Goal: Task Accomplishment & Management: Manage account settings

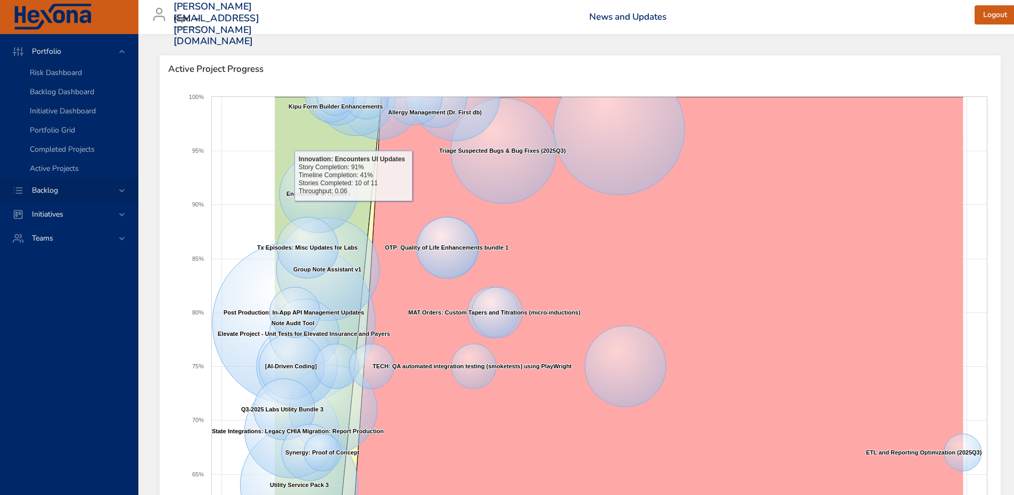
click at [79, 186] on div "Backlog" at bounding box center [69, 190] width 93 height 11
click at [65, 96] on span "Backlog Details" at bounding box center [55, 97] width 51 height 10
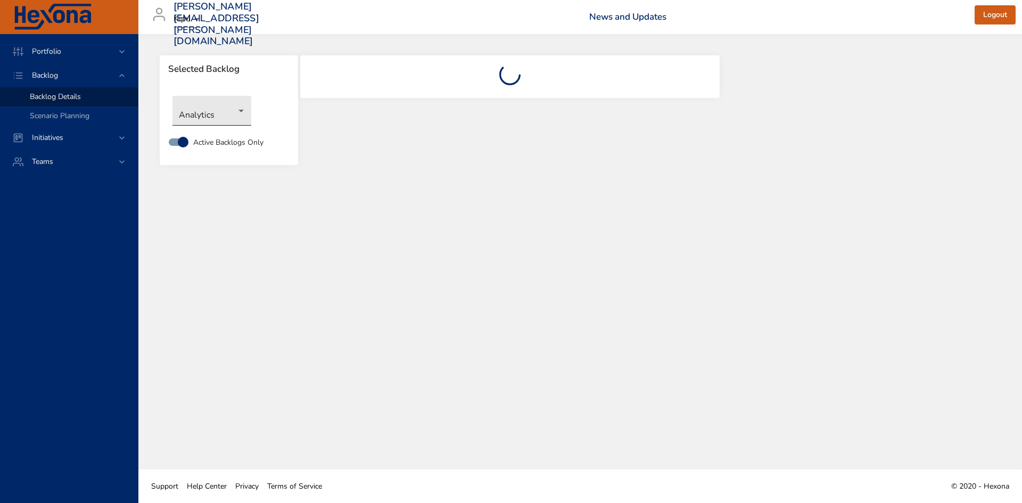
click at [224, 113] on body "Portfolio Backlog Backlog Details Scenario Planning Initiatives Teams [PERSON_N…" at bounding box center [511, 251] width 1022 height 503
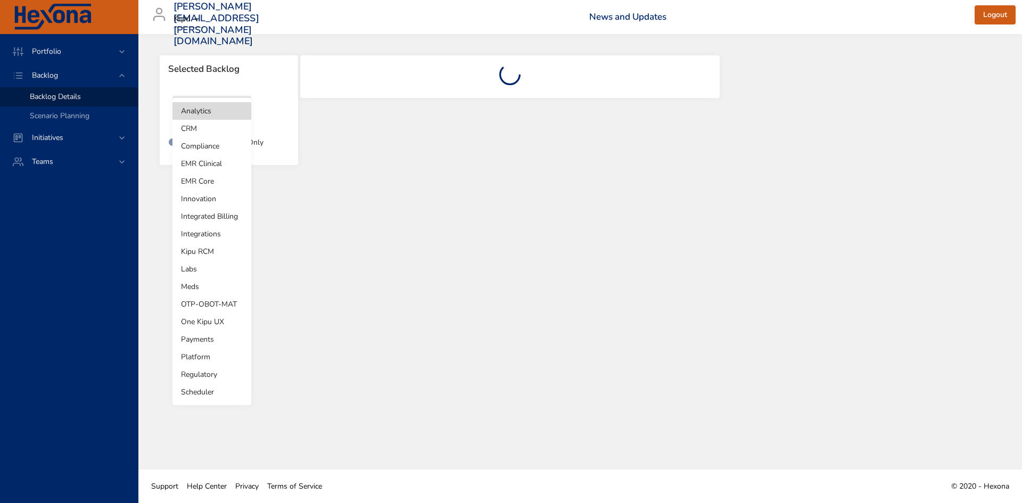
click at [222, 304] on li "OTP-OBOT-MAT" at bounding box center [211, 304] width 79 height 18
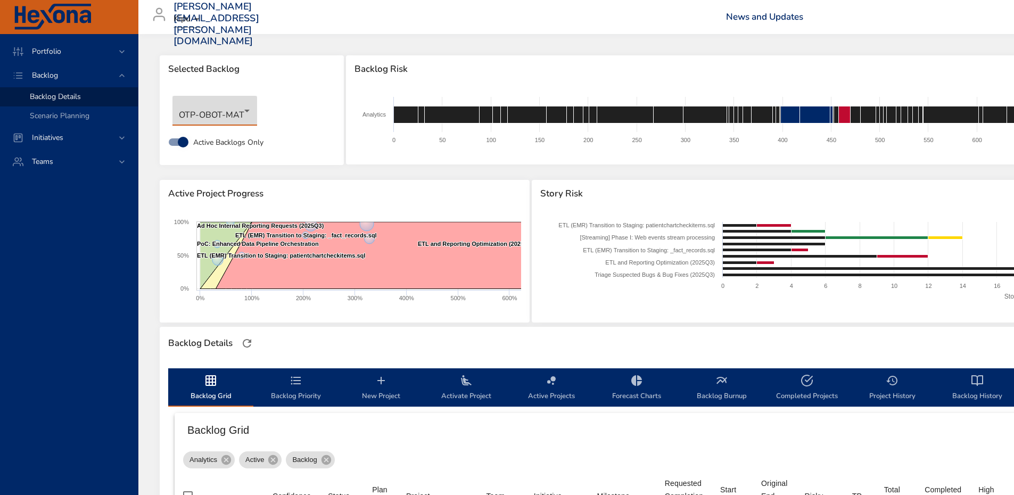
type input "*"
type input "**"
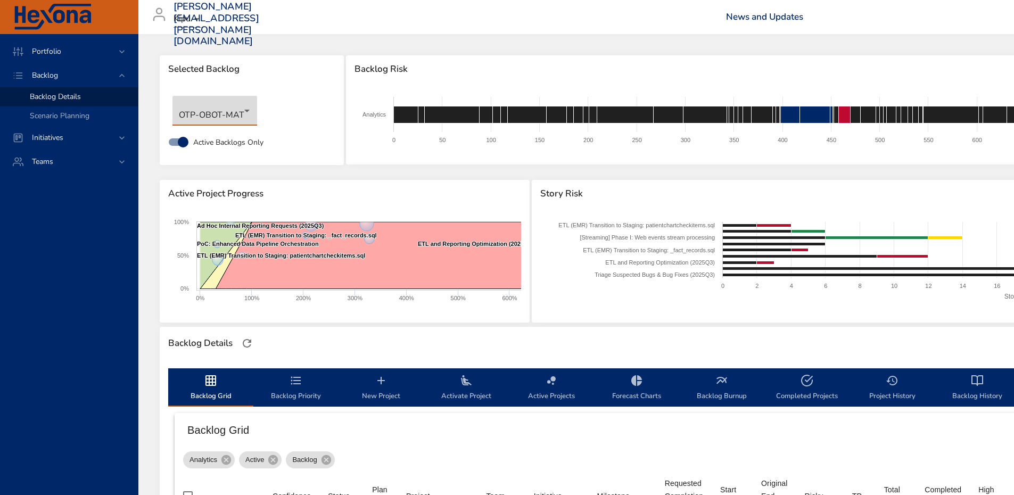
type input "*"
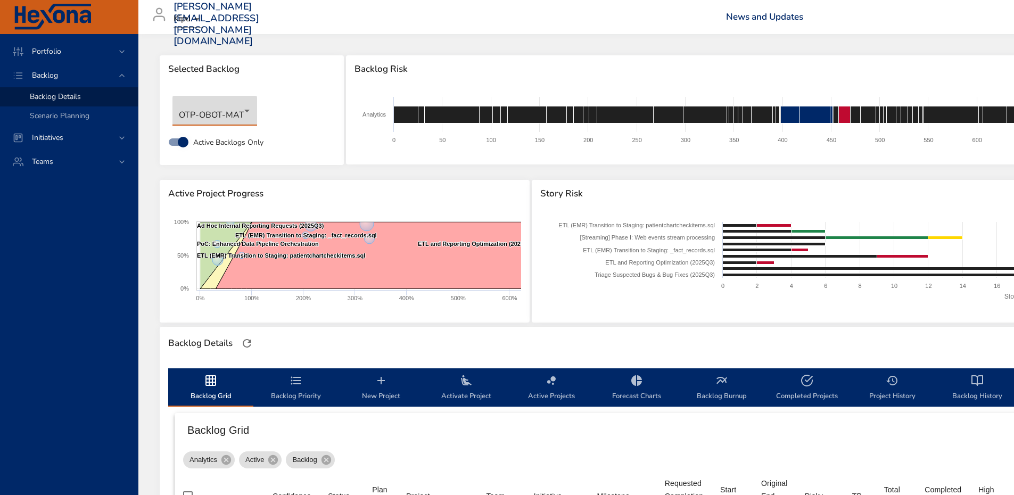
type input "*"
type input "**"
type input "*"
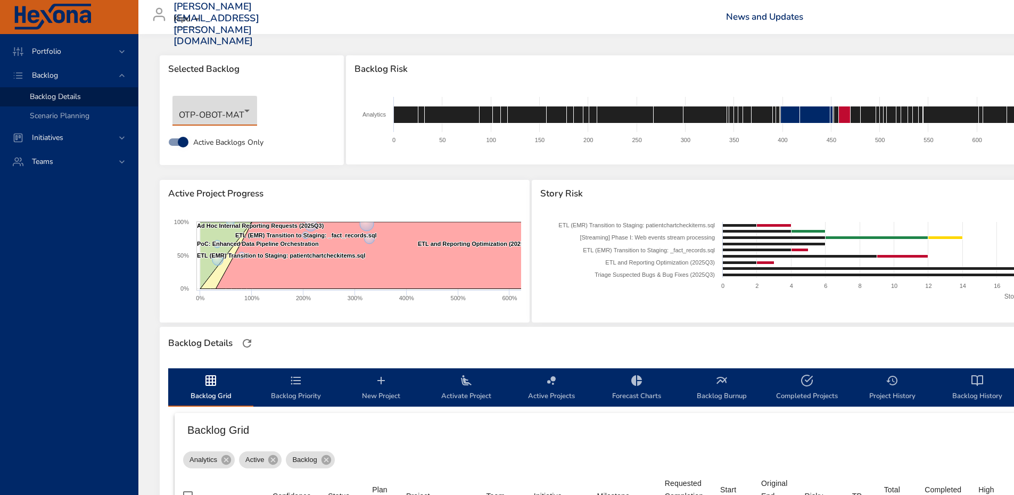
type input "*"
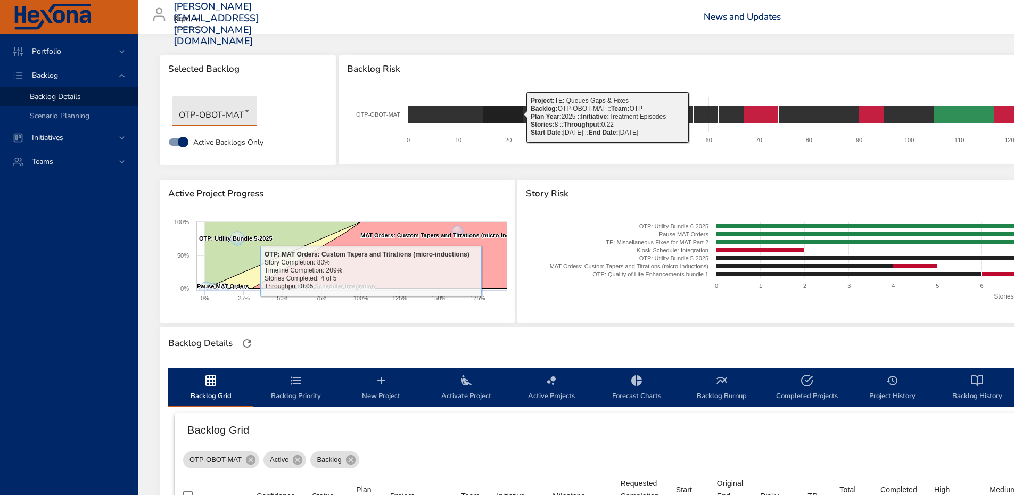
click at [515, 60] on div "Backlog Risk" at bounding box center [783, 69] width 891 height 28
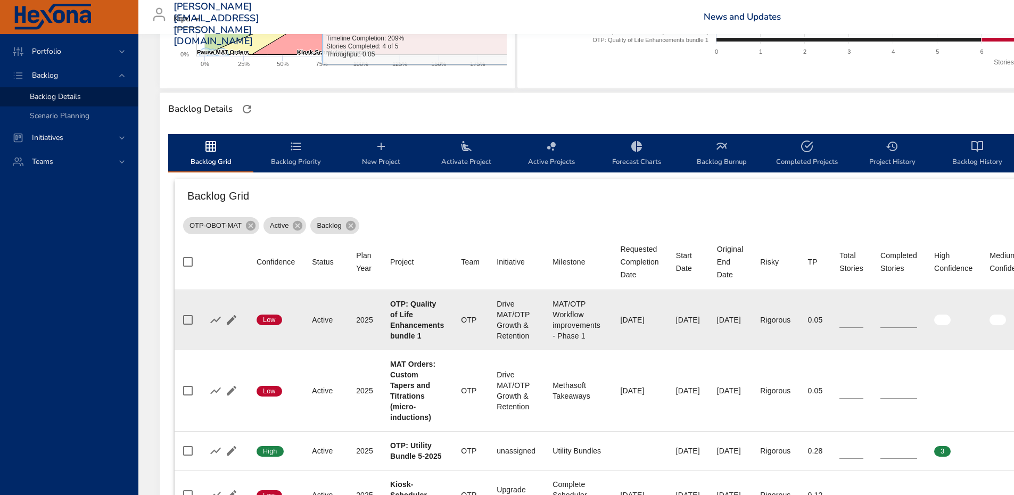
scroll to position [266, 0]
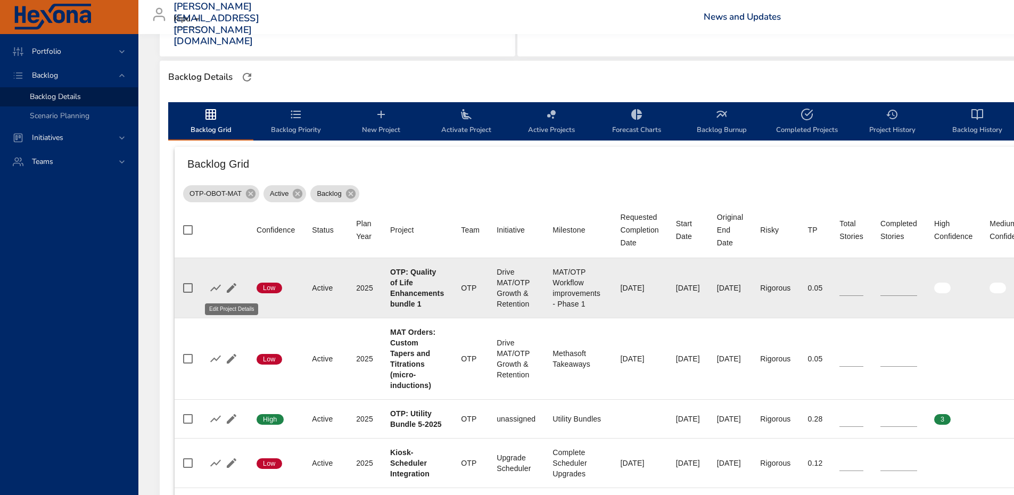
click at [236, 287] on icon "button" at bounding box center [231, 287] width 13 height 13
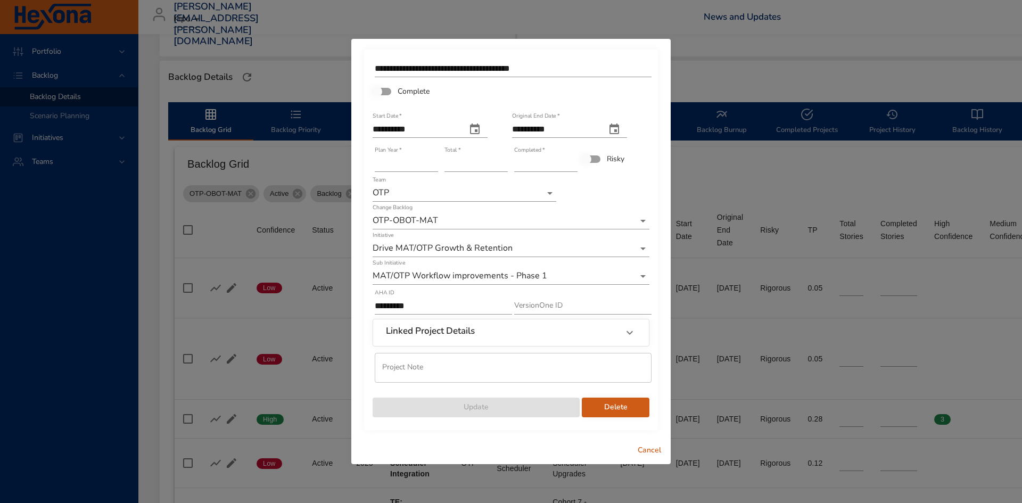
type input "*"
click at [571, 159] on input "*" at bounding box center [545, 163] width 63 height 17
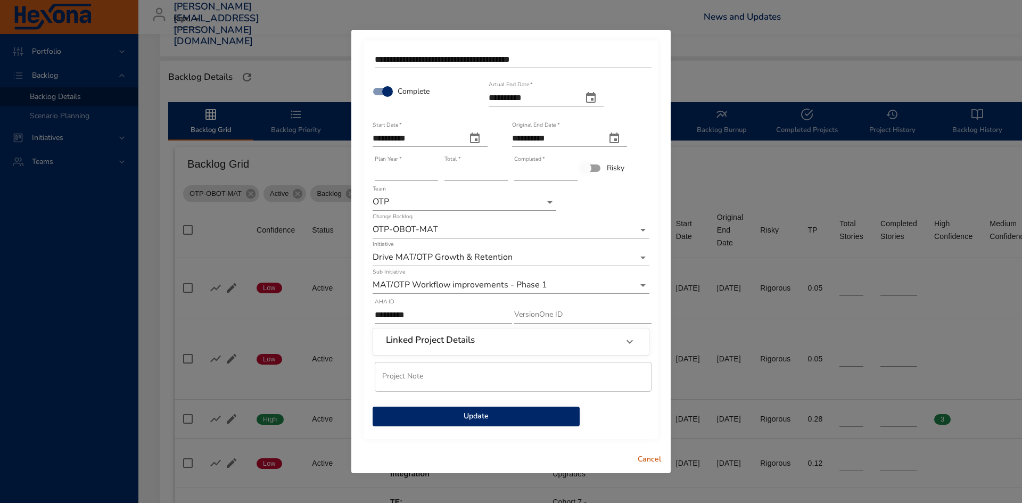
click at [597, 98] on icon "actual end date" at bounding box center [590, 98] width 13 height 13
click at [519, 235] on p "26" at bounding box center [516, 236] width 9 height 11
type input "**********"
click at [463, 415] on span "Update" at bounding box center [476, 416] width 190 height 13
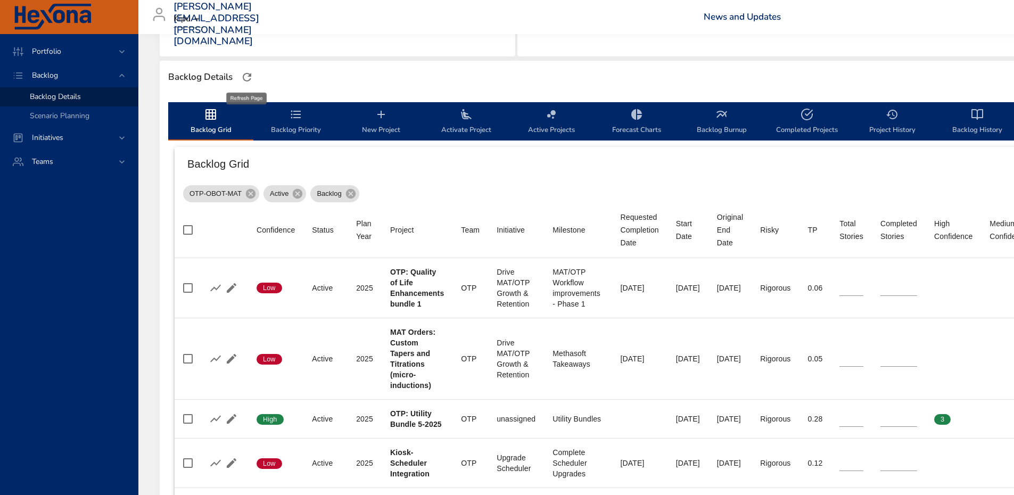
click at [246, 83] on icon "button" at bounding box center [247, 77] width 13 height 13
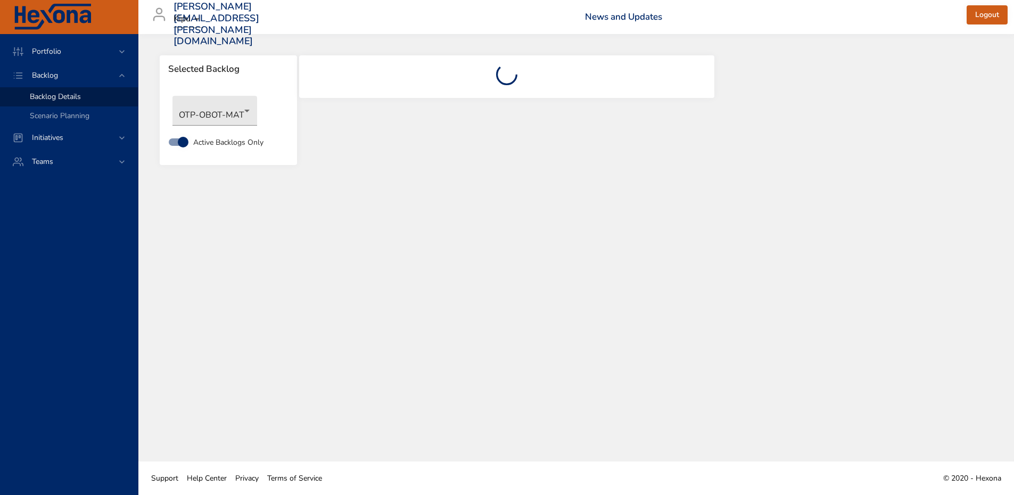
scroll to position [0, 0]
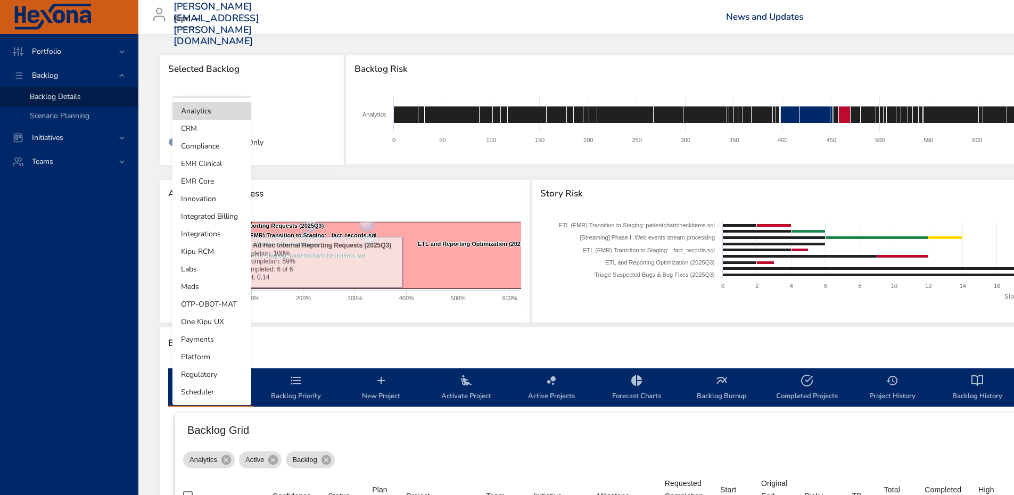
click at [220, 113] on body "Portfolio Backlog Backlog Details Scenario Planning Initiatives Teams eunice.co…" at bounding box center [507, 247] width 1014 height 495
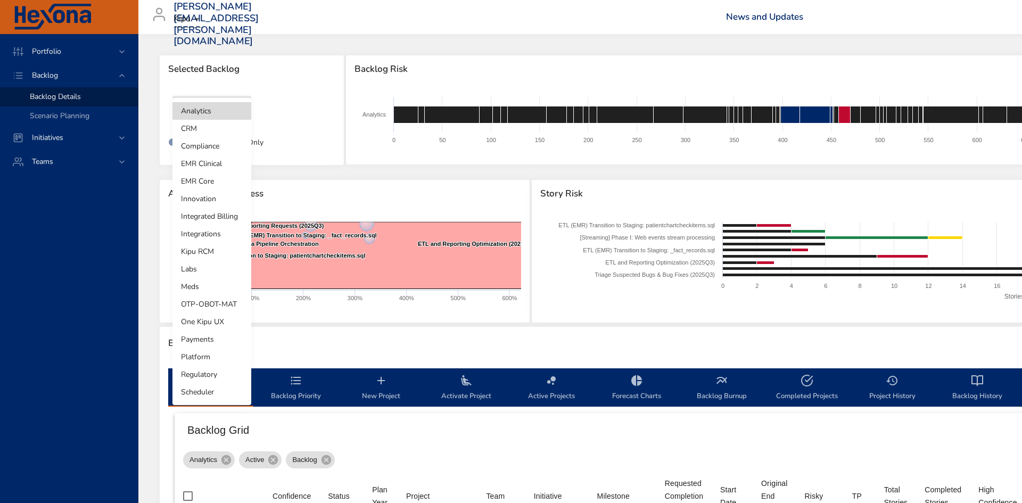
click at [227, 298] on li "OTP-OBOT-MAT" at bounding box center [211, 304] width 79 height 18
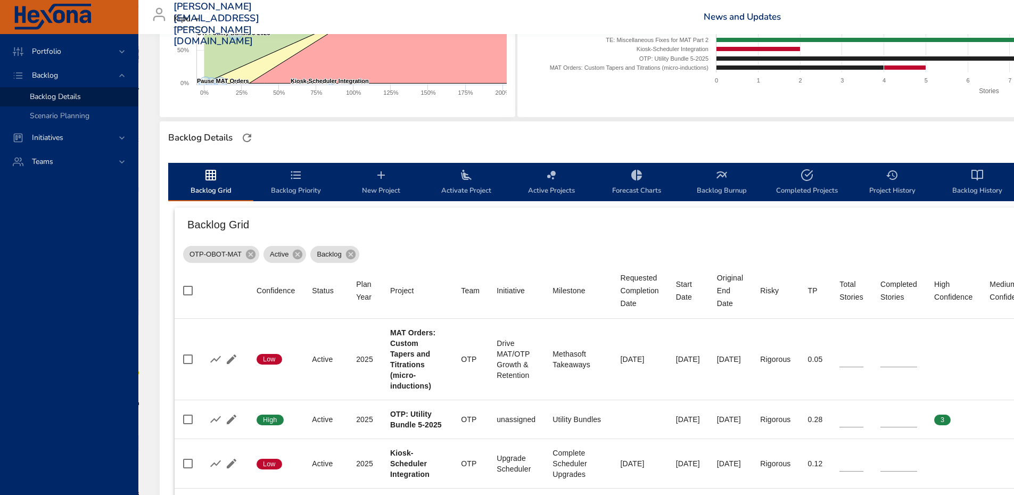
scroll to position [266, 0]
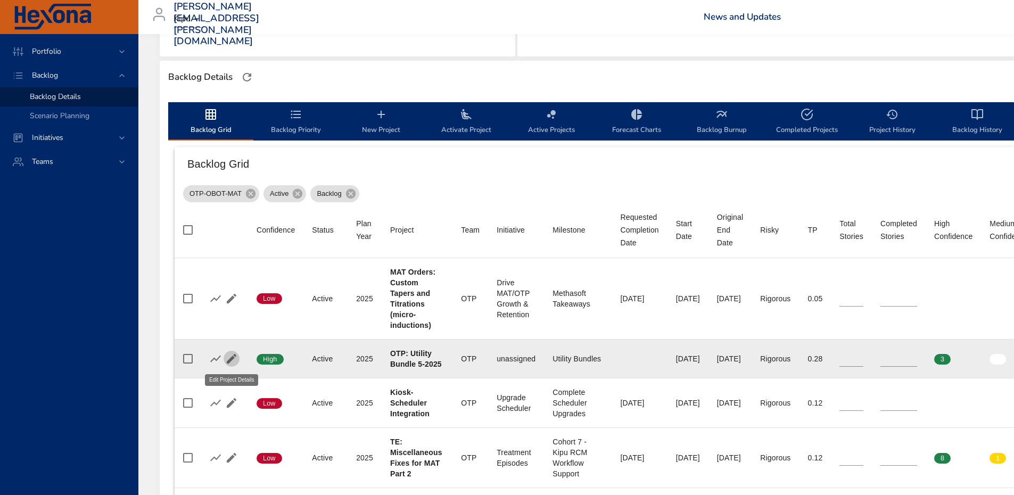
click at [229, 359] on icon "button" at bounding box center [231, 358] width 13 height 13
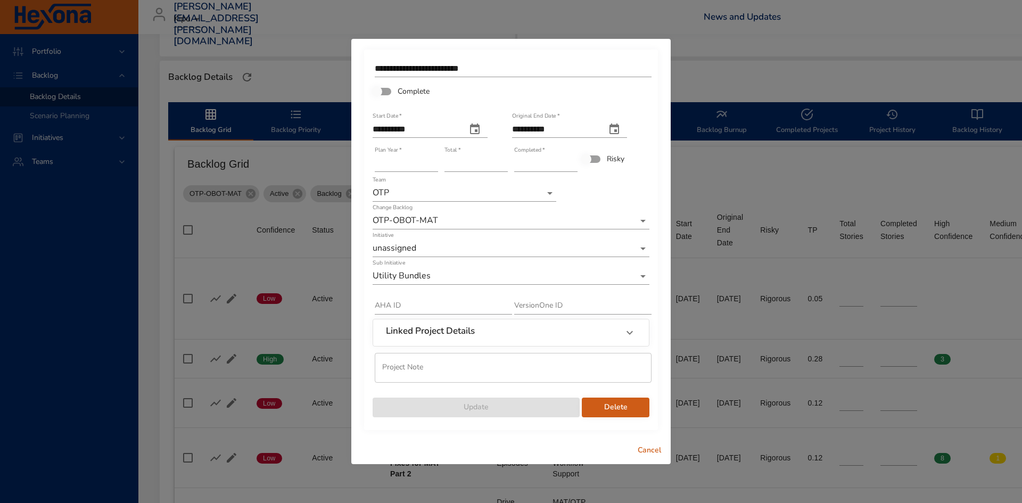
type input "**"
click at [573, 159] on input "**" at bounding box center [545, 163] width 63 height 17
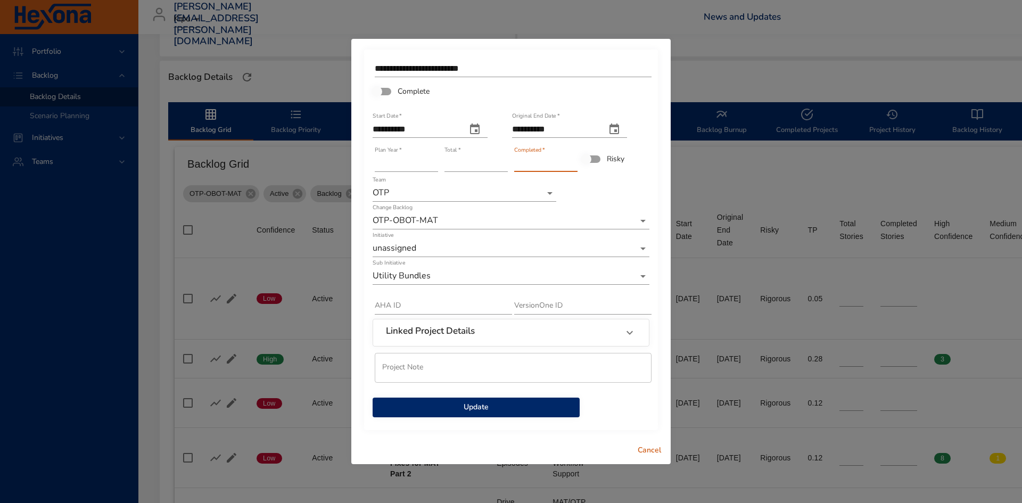
click at [504, 407] on span "Update" at bounding box center [476, 407] width 190 height 13
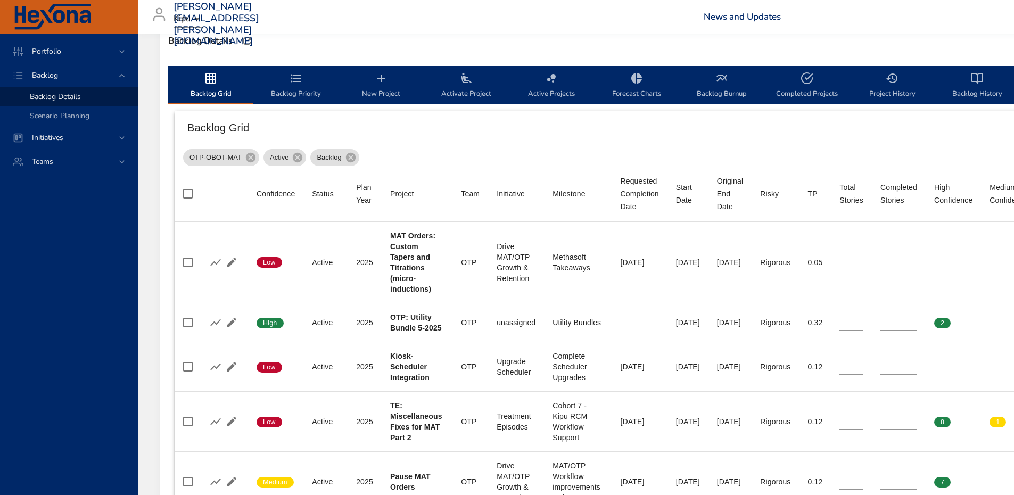
scroll to position [426, 0]
